Goal: Book appointment/travel/reservation

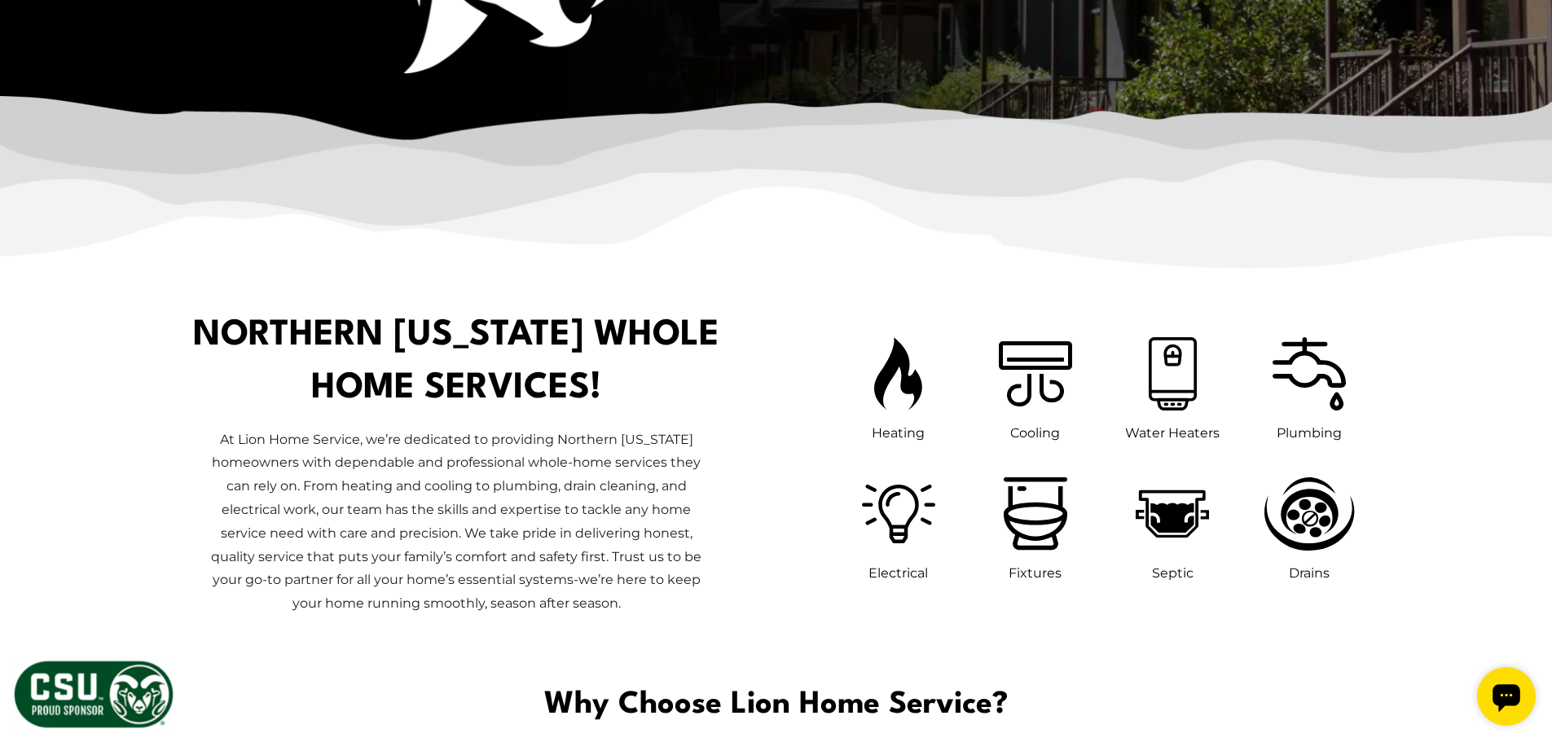
scroll to position [733, 0]
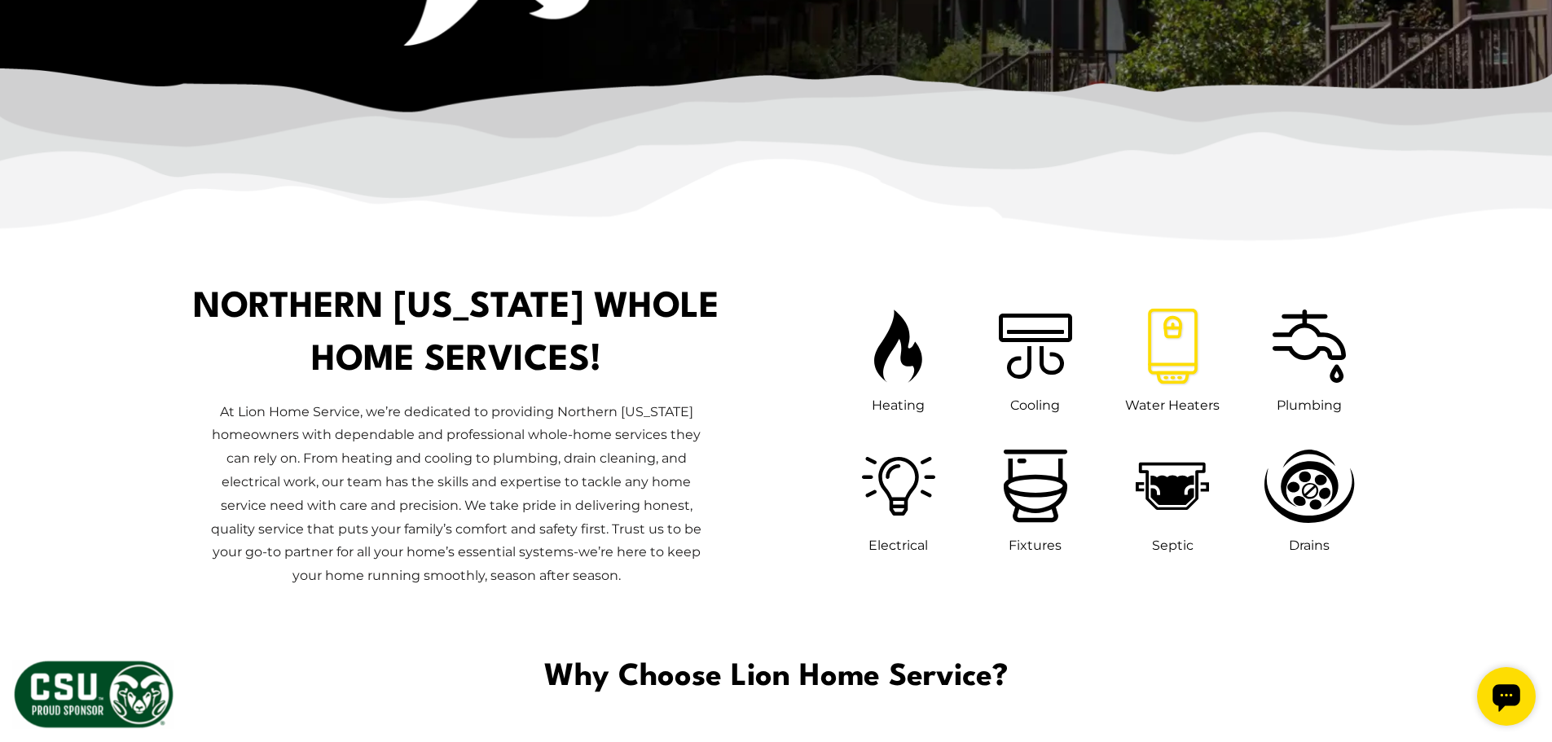
click at [1176, 367] on icon at bounding box center [1172, 346] width 66 height 92
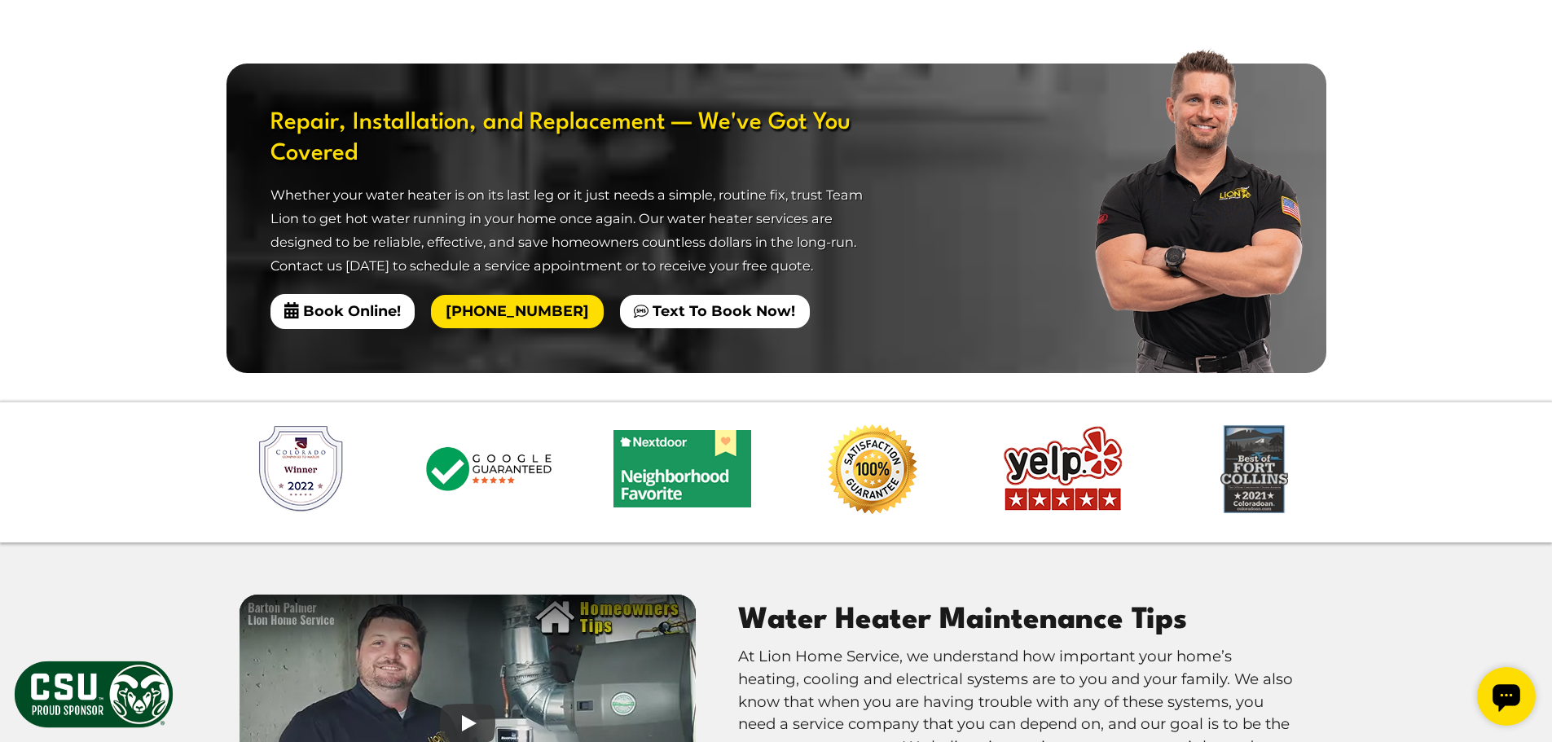
scroll to position [2037, 0]
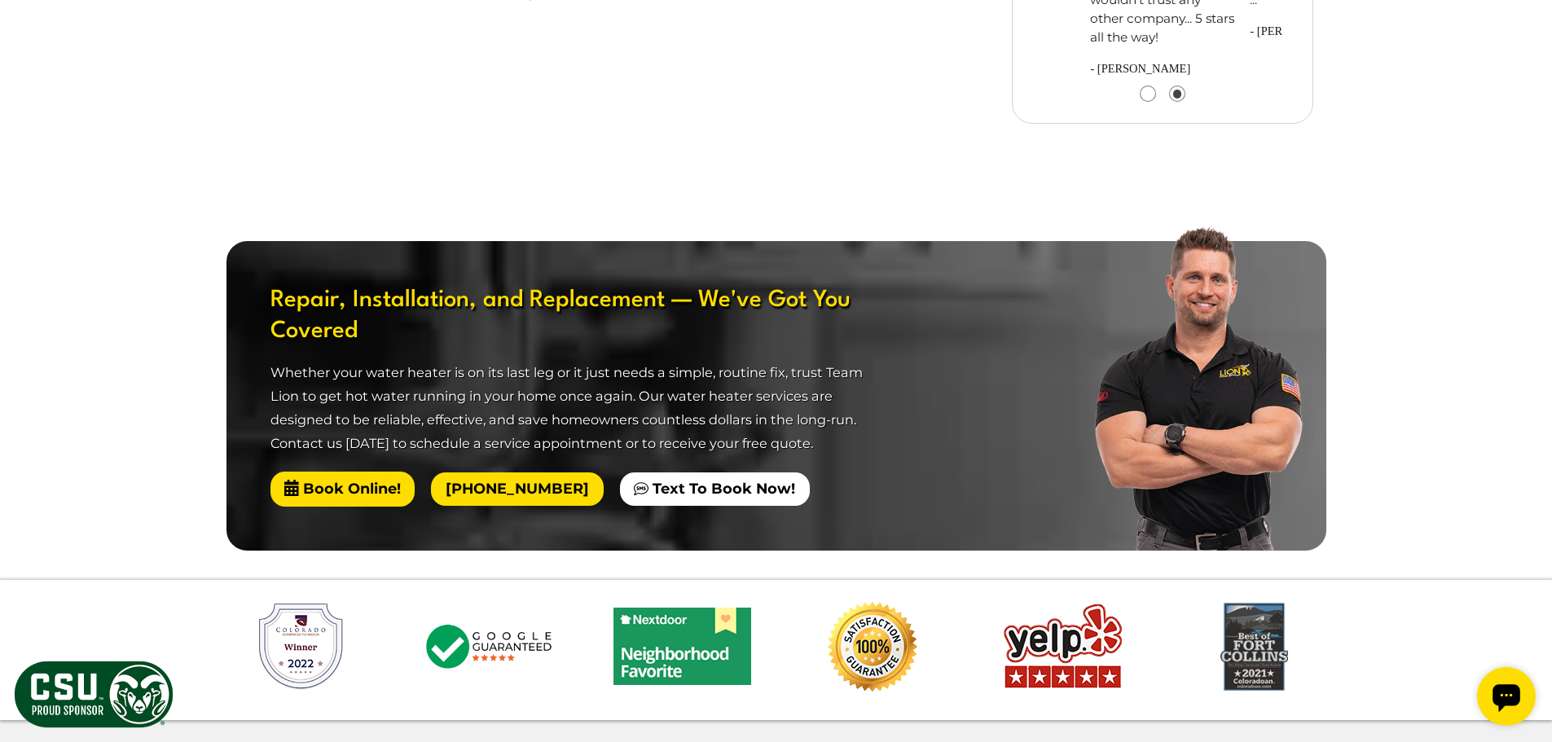
click at [332, 472] on span "Book Online!" at bounding box center [342, 489] width 145 height 34
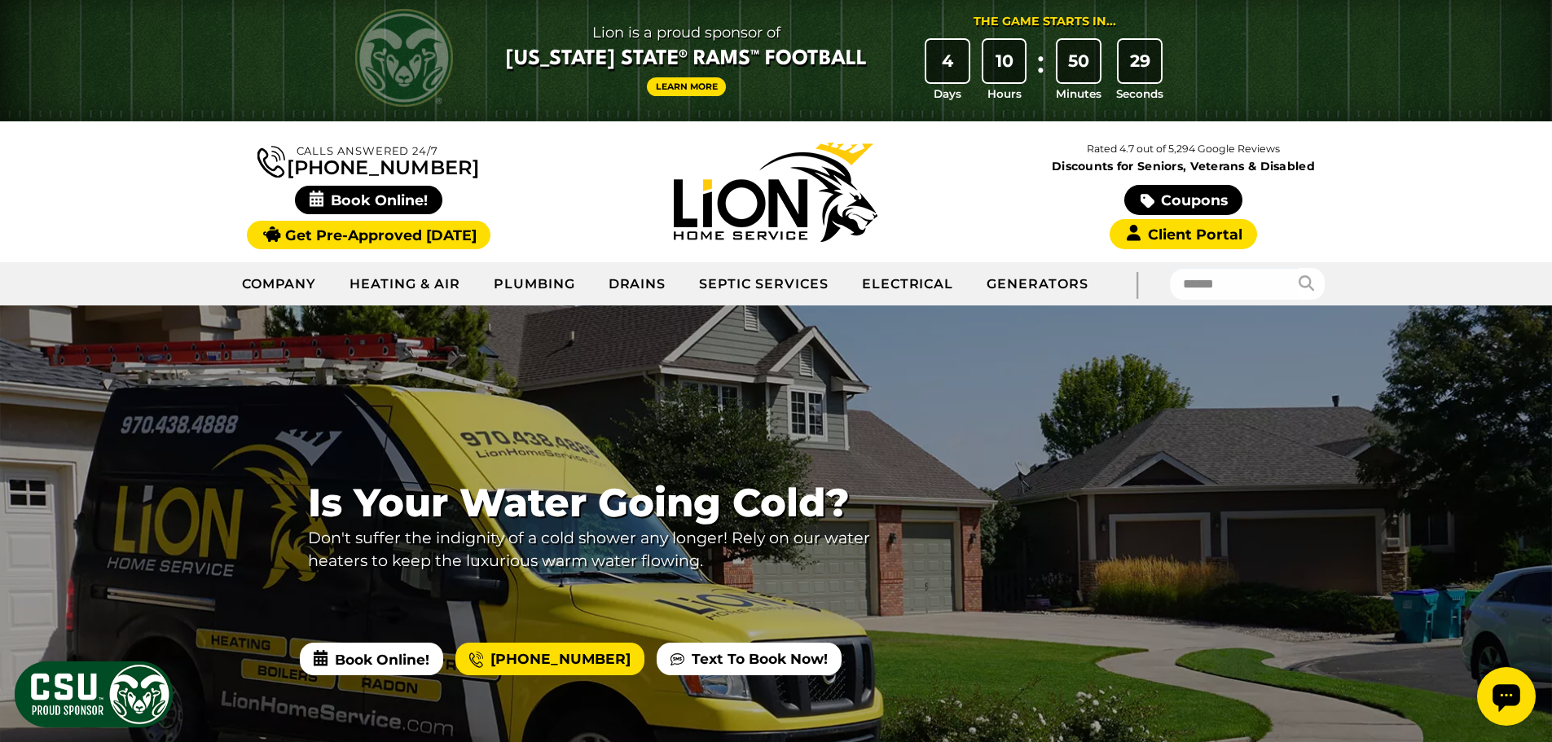
scroll to position [0, 0]
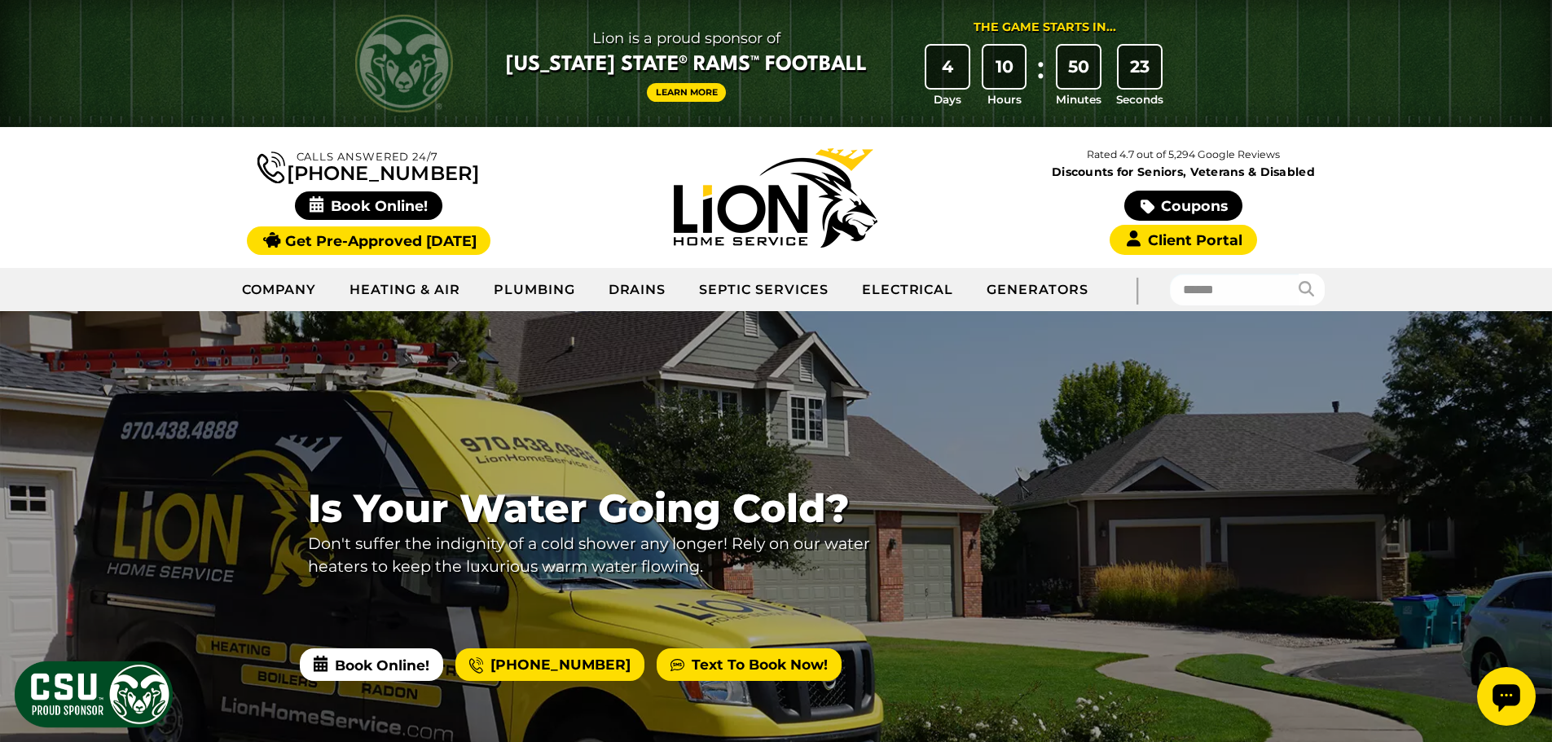
click at [731, 661] on link "Text To Book Now!" at bounding box center [749, 664] width 185 height 33
